Goal: Transaction & Acquisition: Purchase product/service

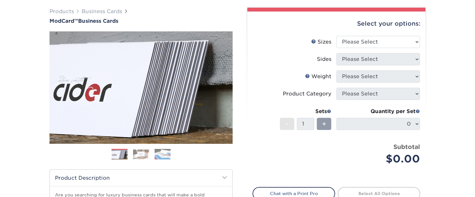
scroll to position [32, 0]
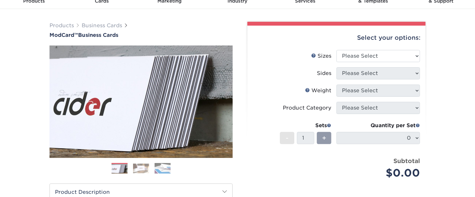
drag, startPoint x: 376, startPoint y: 45, endPoint x: 390, endPoint y: 54, distance: 16.9
click at [377, 45] on div "Select your options:" at bounding box center [336, 38] width 168 height 24
click at [399, 59] on select "Please Select 1.5" x 3.5" - Mini 1.75" x 3.5" - Mini 2" x 2" - Square 2" x 3" -…" at bounding box center [377, 56] width 83 height 12
select select "2.00x3.50"
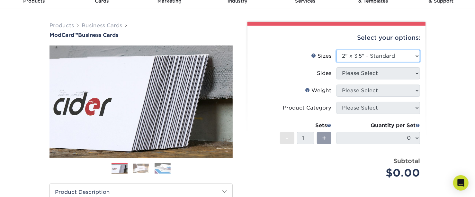
click at [336, 50] on select "Please Select 1.5" x 3.5" - Mini 1.75" x 3.5" - Mini 2" x 2" - Square 2" x 3" -…" at bounding box center [377, 56] width 83 height 12
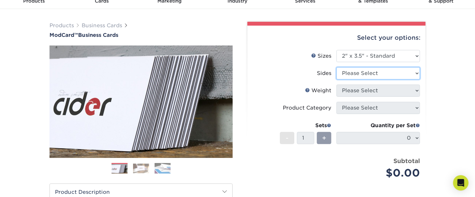
click at [394, 72] on select "Please Select Print Both Sides Print Front Only" at bounding box center [377, 73] width 83 height 12
select select "13abbda7-1d64-4f25-8bb2-c179b224825d"
click at [336, 67] on select "Please Select Print Both Sides Print Front Only" at bounding box center [377, 73] width 83 height 12
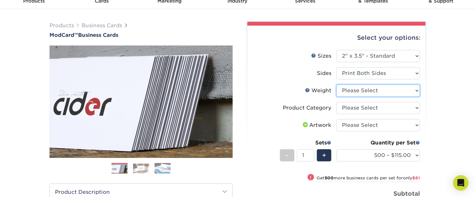
click at [414, 90] on select "Please Select 32PTUCBLK" at bounding box center [377, 91] width 83 height 12
select select "32PTUCBLK"
click at [336, 85] on select "Please Select 32PTUCBLK" at bounding box center [377, 91] width 83 height 12
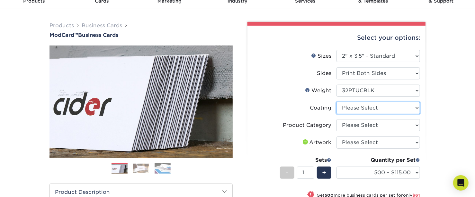
click at [407, 111] on select at bounding box center [377, 108] width 83 height 12
click at [336, 102] on select at bounding box center [377, 108] width 83 height 12
click at [409, 133] on li "Product Category Please Select Business Cards" at bounding box center [336, 127] width 167 height 17
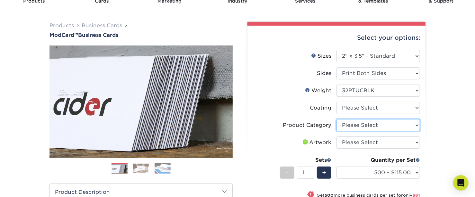
click at [406, 128] on select "Please Select Business Cards" at bounding box center [377, 125] width 83 height 12
select select "3b5148f1-0588-4f88-a218-97bcfdce65c1"
click at [336, 119] on select "Please Select Business Cards" at bounding box center [377, 125] width 83 height 12
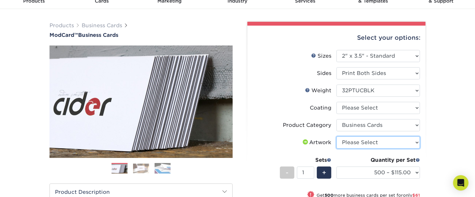
click at [404, 141] on select "Please Select I will upload files I need a design - $100" at bounding box center [377, 143] width 83 height 12
select select "upload"
click at [336, 137] on select "Please Select I will upload files I need a design - $100" at bounding box center [377, 143] width 83 height 12
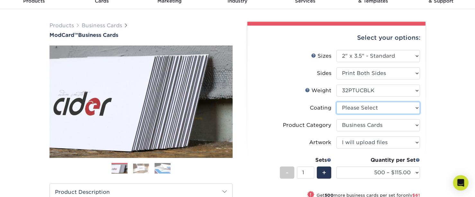
click at [411, 107] on select at bounding box center [377, 108] width 83 height 12
click at [447, 116] on div "Products Business Cards ModCard™ Business Cards Previous Next" at bounding box center [237, 180] width 475 height 343
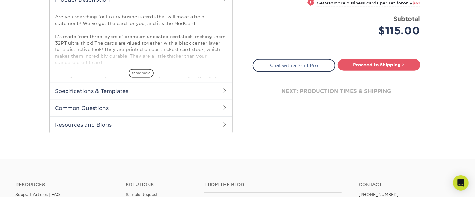
scroll to position [193, 0]
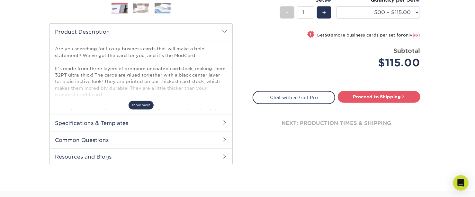
click at [149, 106] on span "show more" at bounding box center [140, 105] width 25 height 9
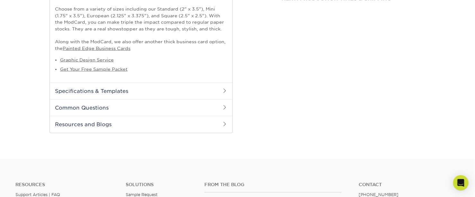
scroll to position [321, 0]
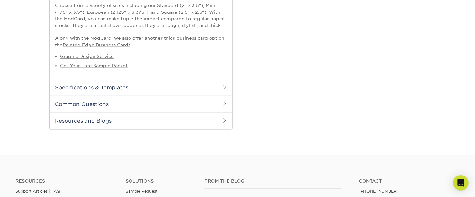
click at [223, 86] on span at bounding box center [224, 87] width 5 height 5
